Goal: Information Seeking & Learning: Learn about a topic

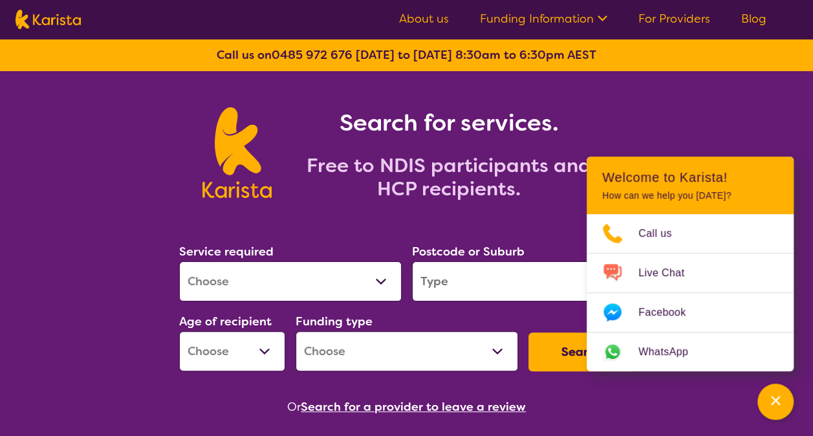
click at [433, 18] on link "About us" at bounding box center [424, 19] width 50 height 16
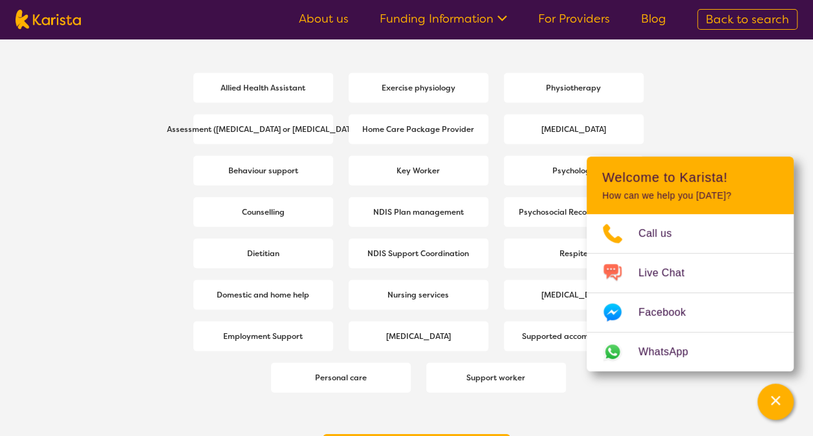
scroll to position [1770, 0]
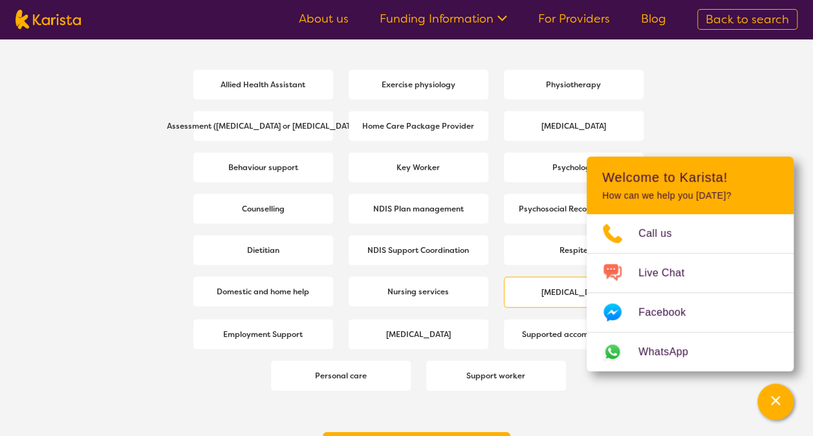
click at [554, 291] on b "[MEDICAL_DATA]" at bounding box center [573, 292] width 65 height 10
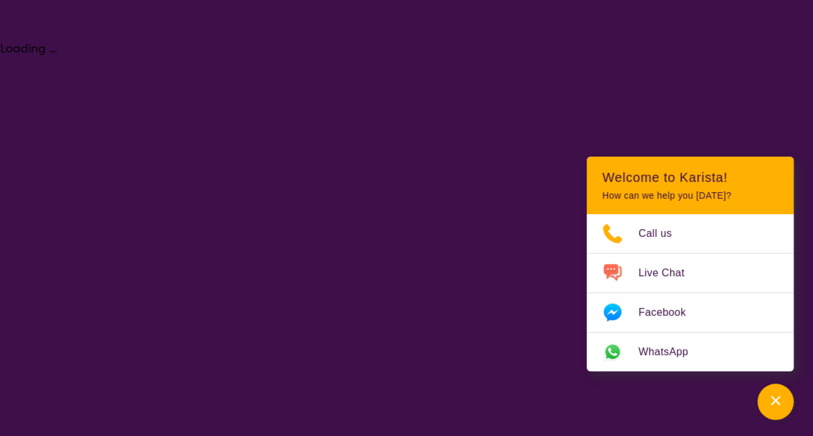
select select "[MEDICAL_DATA]"
select select "NDIS"
select select "[MEDICAL_DATA]"
select select "NDIS"
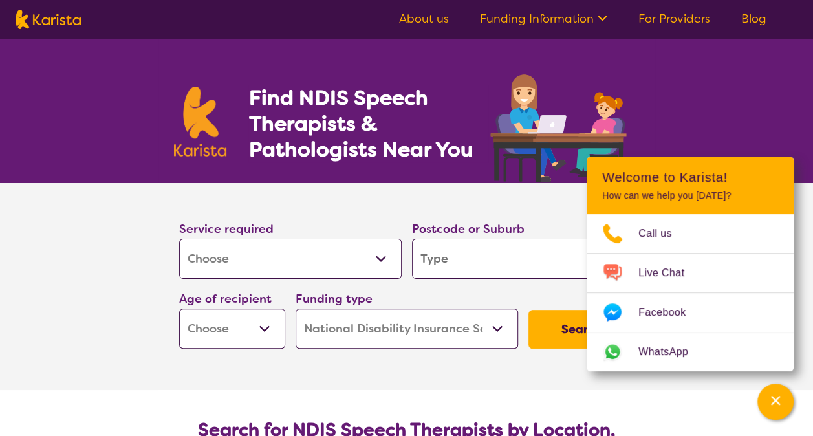
click at [443, 254] on input "search" at bounding box center [523, 259] width 223 height 40
type input "5"
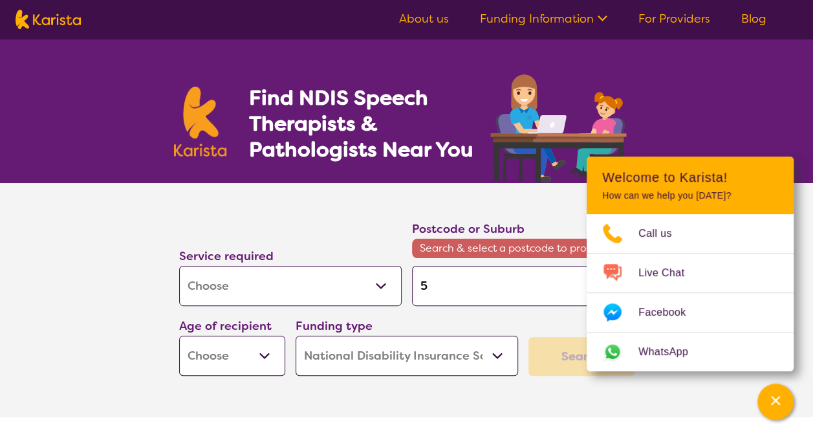
type input "50"
type input "509"
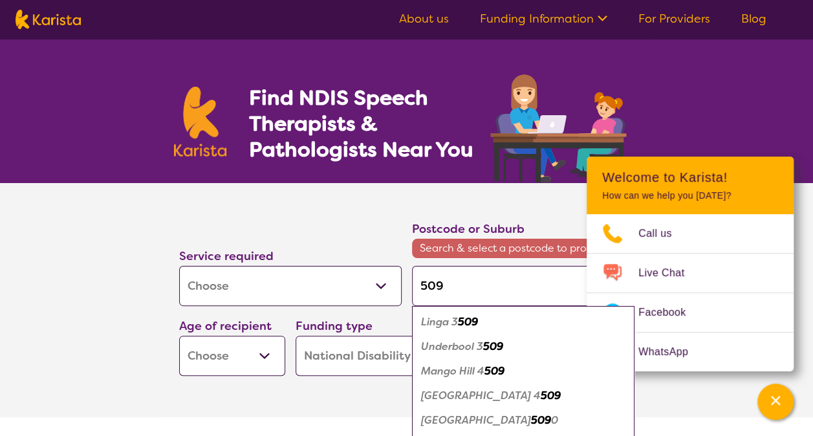
type input "5095"
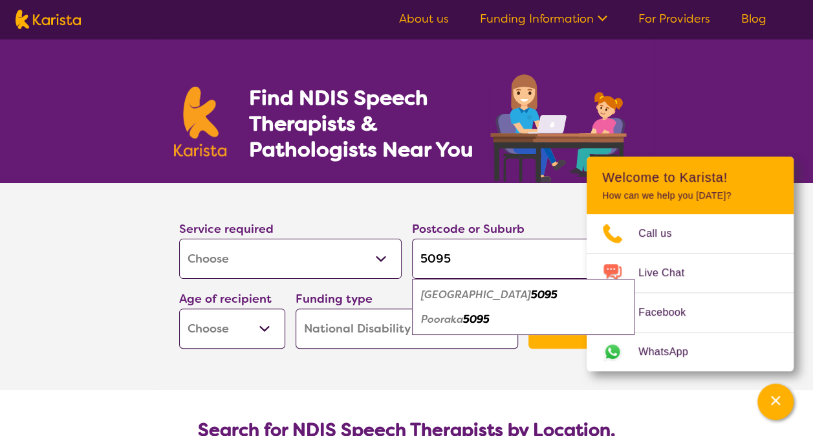
type input "5095"
click at [463, 298] on em "Mawson Lakes" at bounding box center [476, 295] width 110 height 14
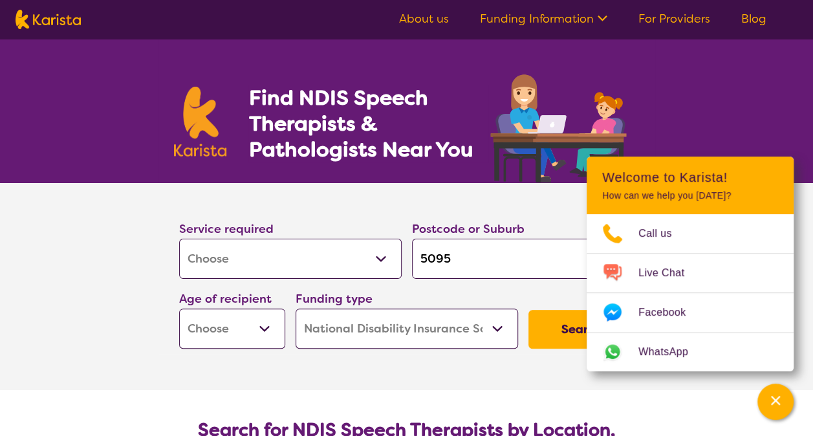
click at [272, 329] on select "Early Childhood - 0 to 9 Child - 10 to 11 Adolescent - 12 to 17 Adult - 18 to 6…" at bounding box center [232, 329] width 106 height 40
select select "EC"
click at [179, 309] on select "Early Childhood - 0 to 9 Child - 10 to 11 Adolescent - 12 to 17 Adult - 18 to 6…" at bounding box center [232, 329] width 106 height 40
select select "EC"
click at [572, 326] on button "Search" at bounding box center [581, 329] width 106 height 39
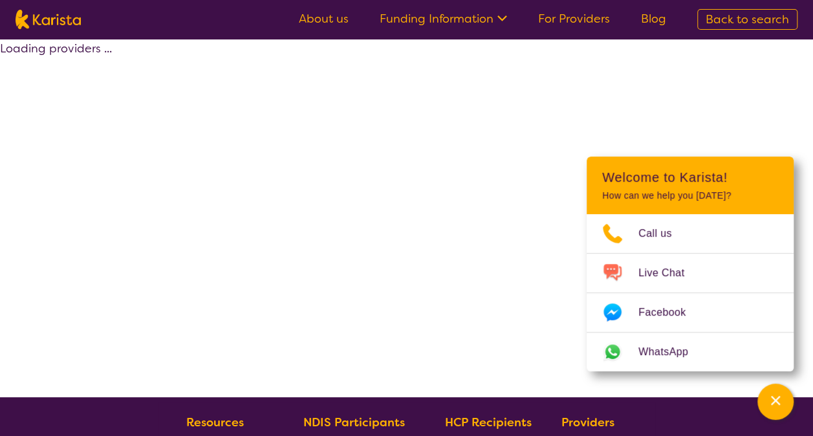
select select "by_score"
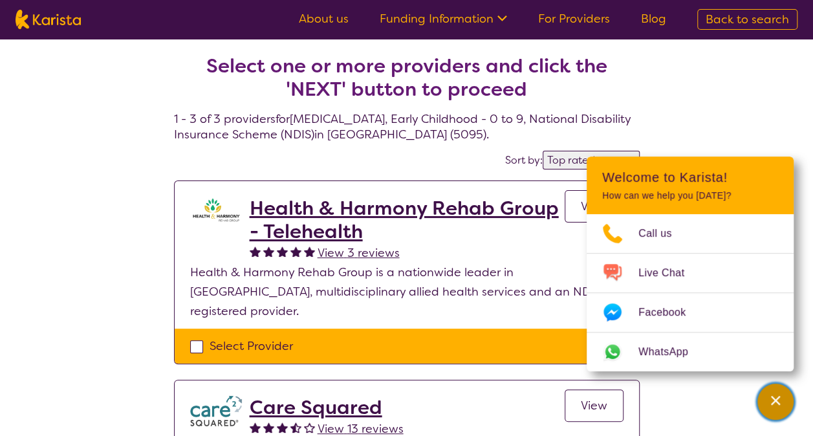
click at [772, 398] on icon "Channel Menu" at bounding box center [775, 400] width 9 height 9
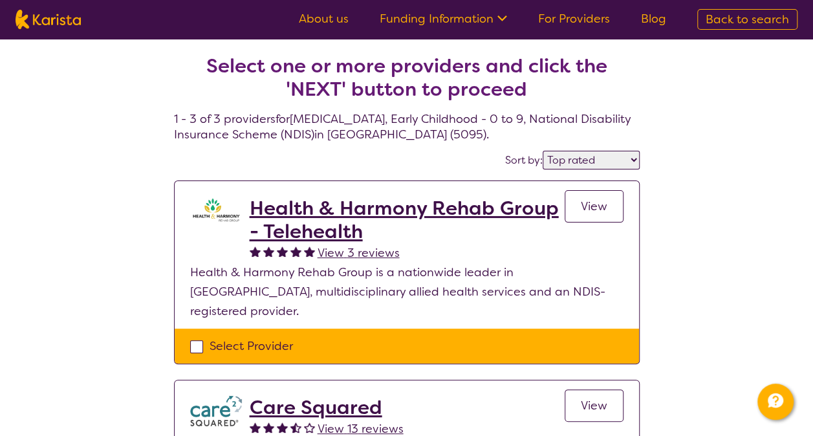
click at [586, 17] on link "For Providers" at bounding box center [574, 19] width 72 height 16
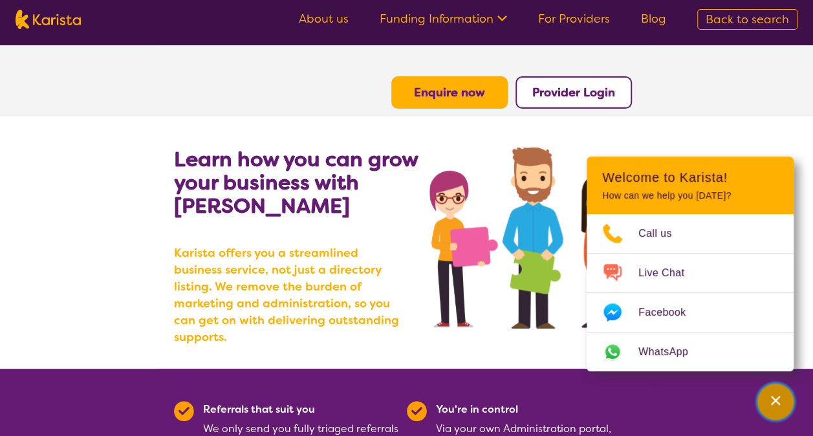
click at [779, 402] on icon "Channel Menu" at bounding box center [775, 400] width 13 height 13
